Goal: Information Seeking & Learning: Learn about a topic

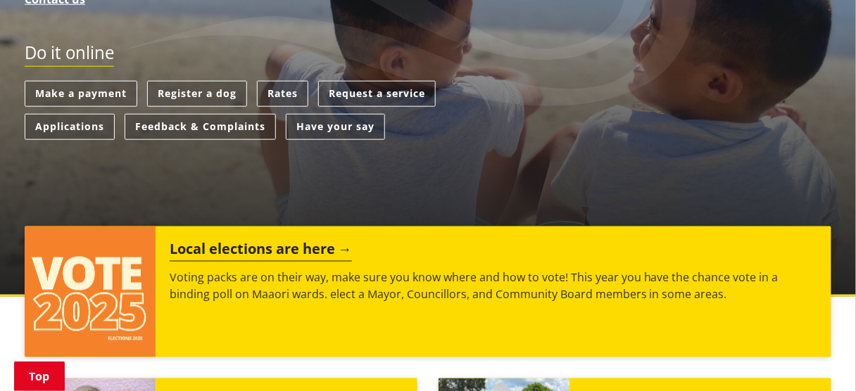
scroll to position [473, 0]
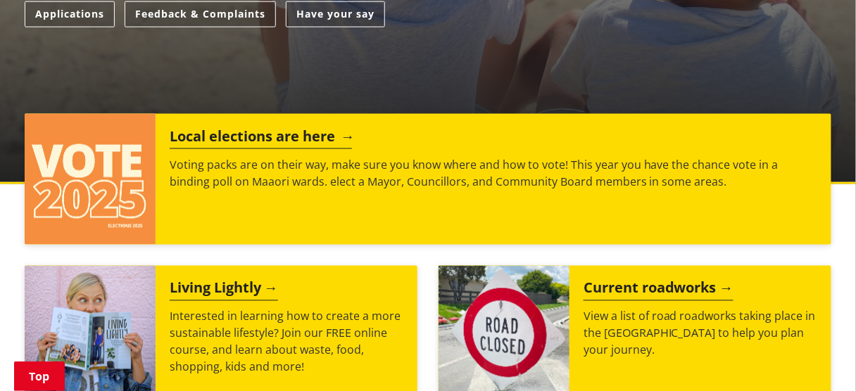
click at [120, 176] on img at bounding box center [90, 179] width 131 height 131
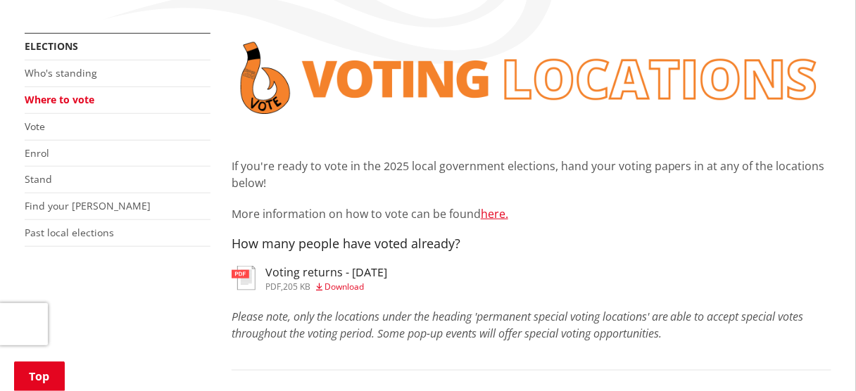
scroll to position [293, 0]
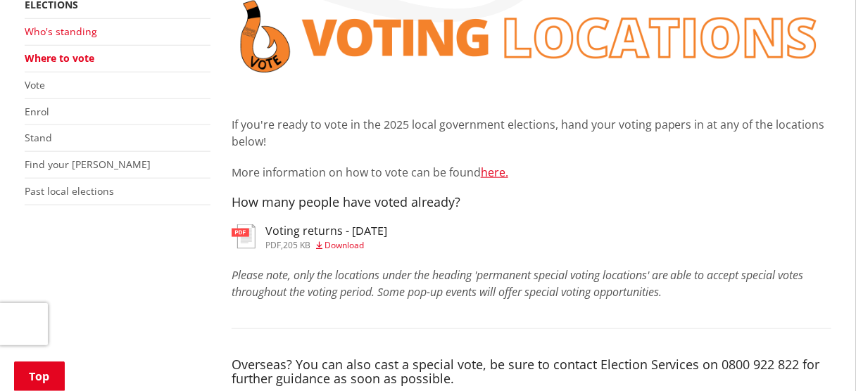
click at [81, 28] on link "Who's standing" at bounding box center [61, 31] width 72 height 13
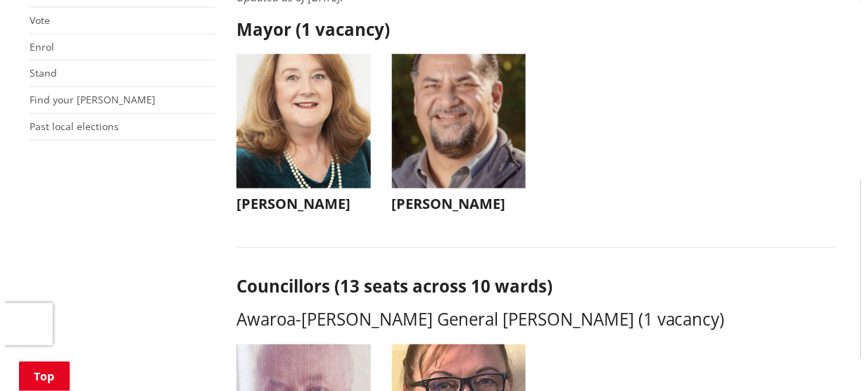
scroll to position [360, 0]
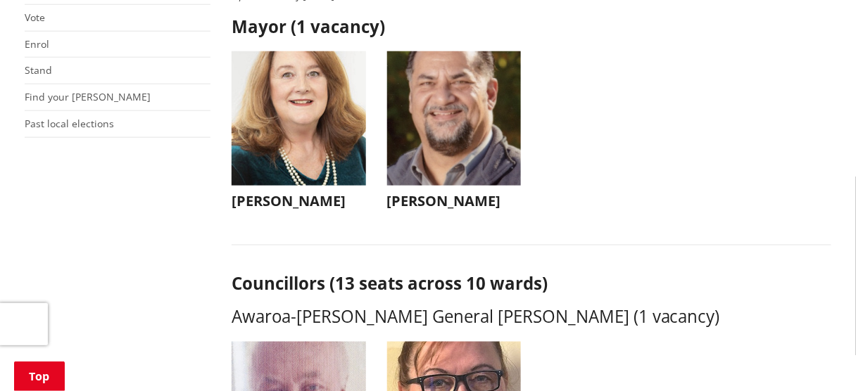
click at [414, 127] on img "button" at bounding box center [454, 118] width 134 height 134
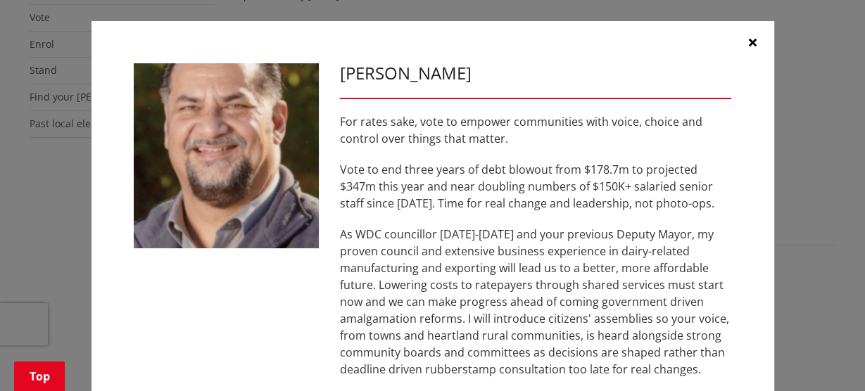
click at [749, 40] on icon "button" at bounding box center [753, 42] width 8 height 11
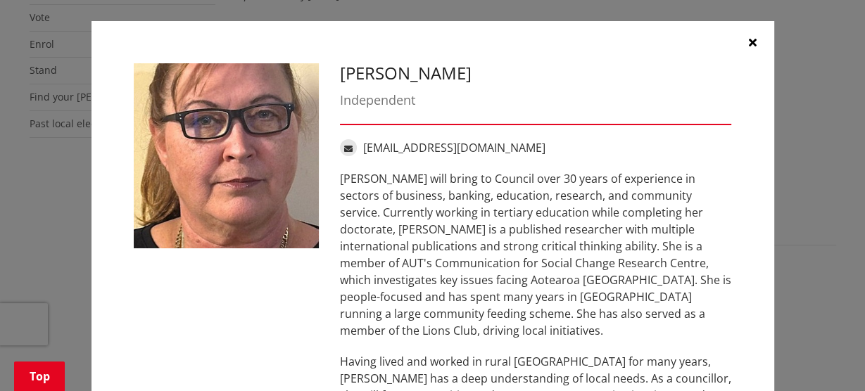
click at [536, 281] on p "Amanda Rutherford will bring to Council over 30 years of experience in sectors …" at bounding box center [536, 254] width 392 height 169
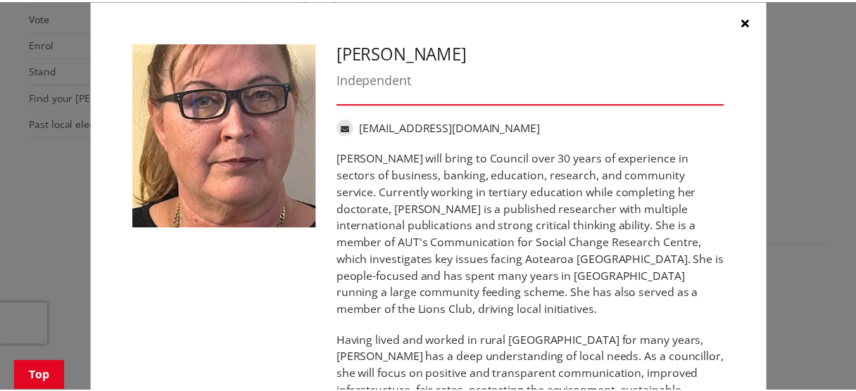
scroll to position [0, 0]
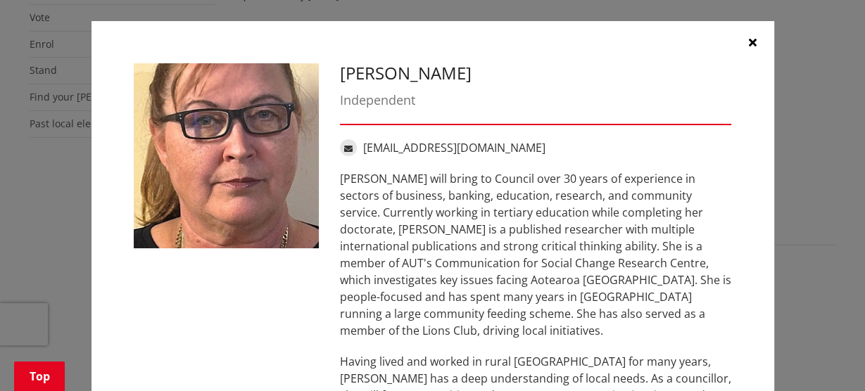
click at [749, 42] on icon "button" at bounding box center [753, 42] width 8 height 11
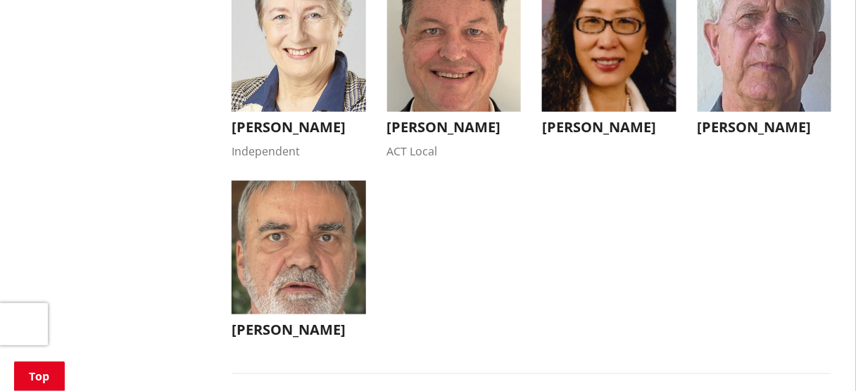
scroll to position [1531, 0]
